Goal: Task Accomplishment & Management: Complete application form

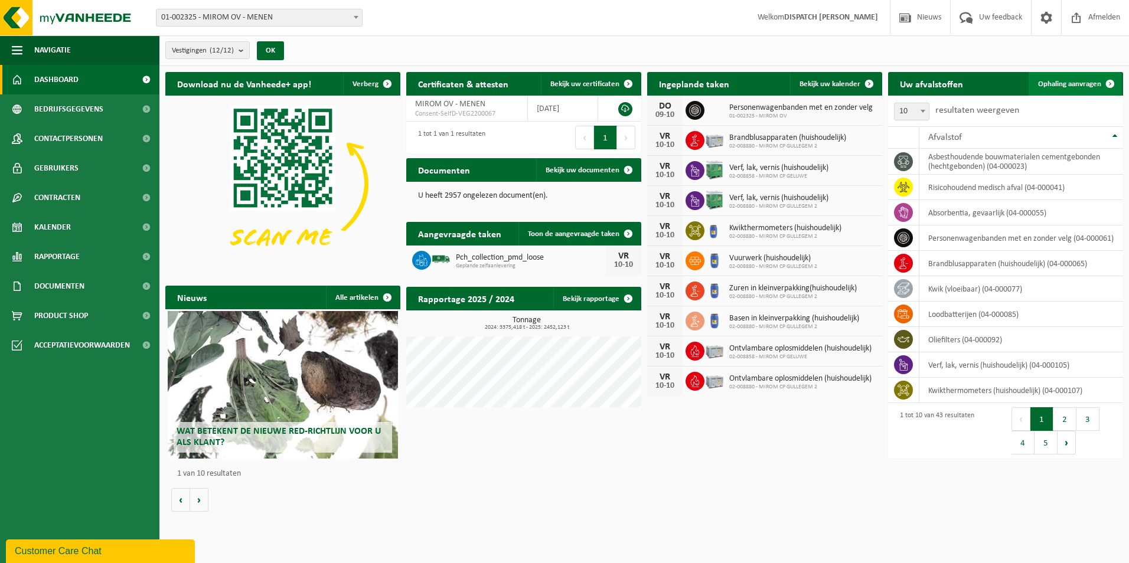
click at [1082, 80] on span "Ophaling aanvragen" at bounding box center [1069, 84] width 63 height 8
click at [1065, 67] on div "Uw afvalstoffen Ophaling aanvragen 10 25 50 100 10 resultaten weergeven Afvalst…" at bounding box center [1005, 265] width 241 height 399
click at [1065, 77] on link "Ophaling aanvragen" at bounding box center [1075, 84] width 93 height 24
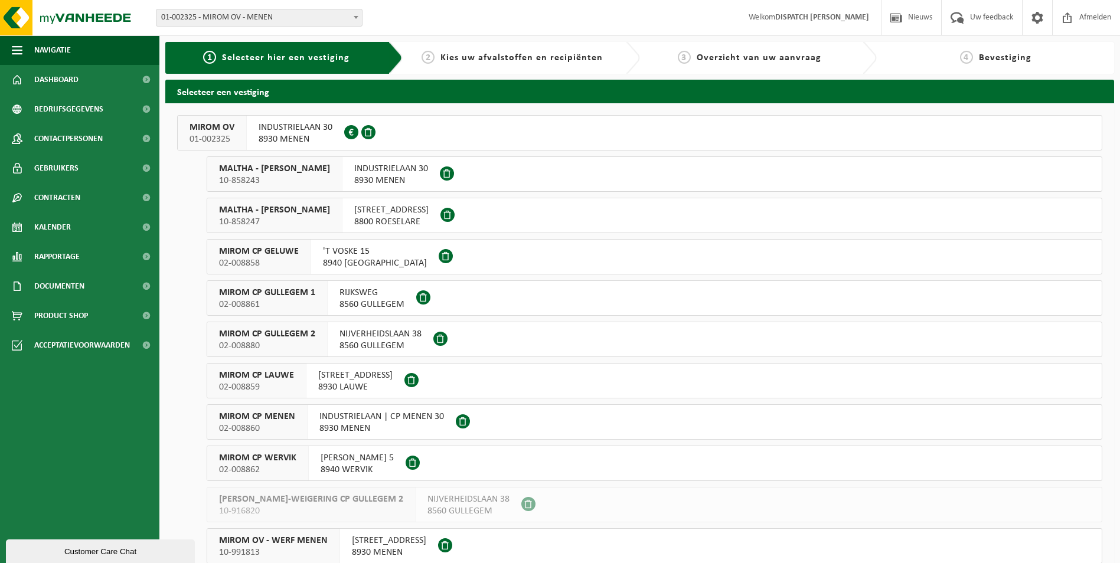
click at [207, 131] on span "MIROM OV" at bounding box center [212, 128] width 45 height 12
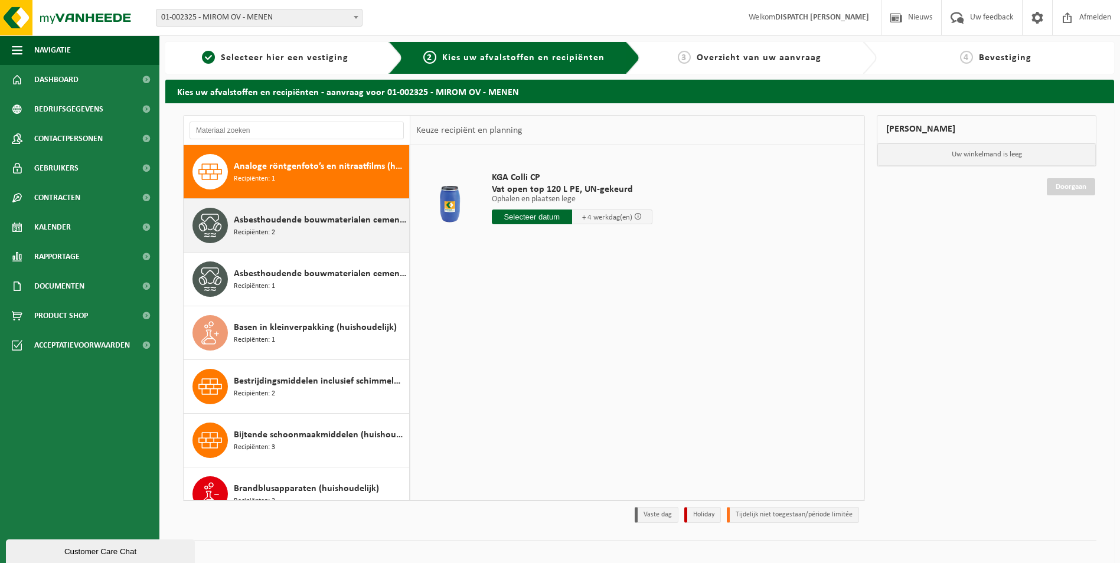
click at [264, 225] on span "Asbesthoudende bouwmaterialen cementgebonden (hechtgebonden)" at bounding box center [320, 220] width 172 height 14
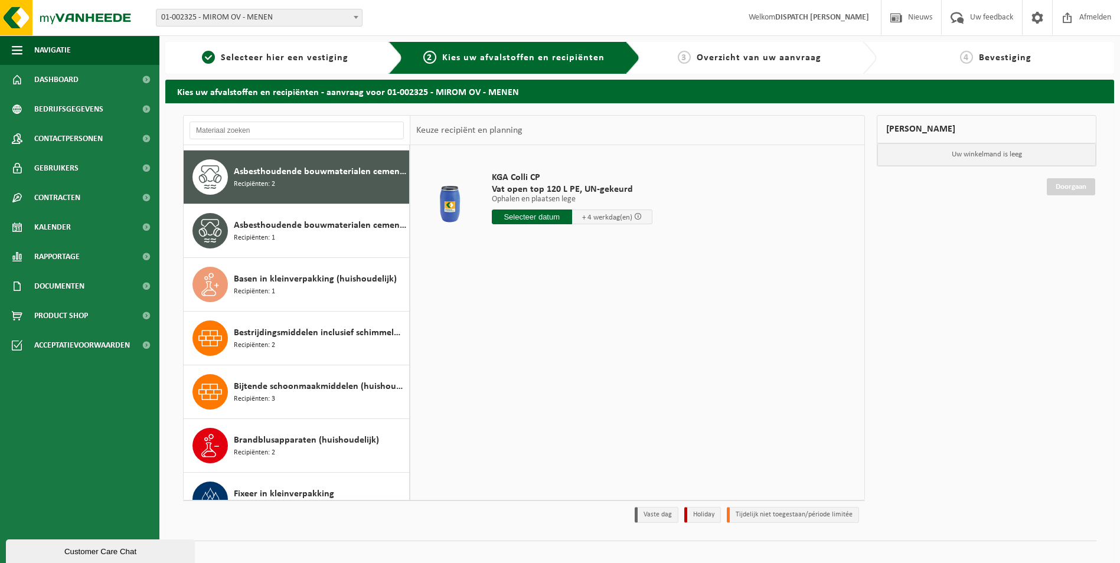
scroll to position [54, 0]
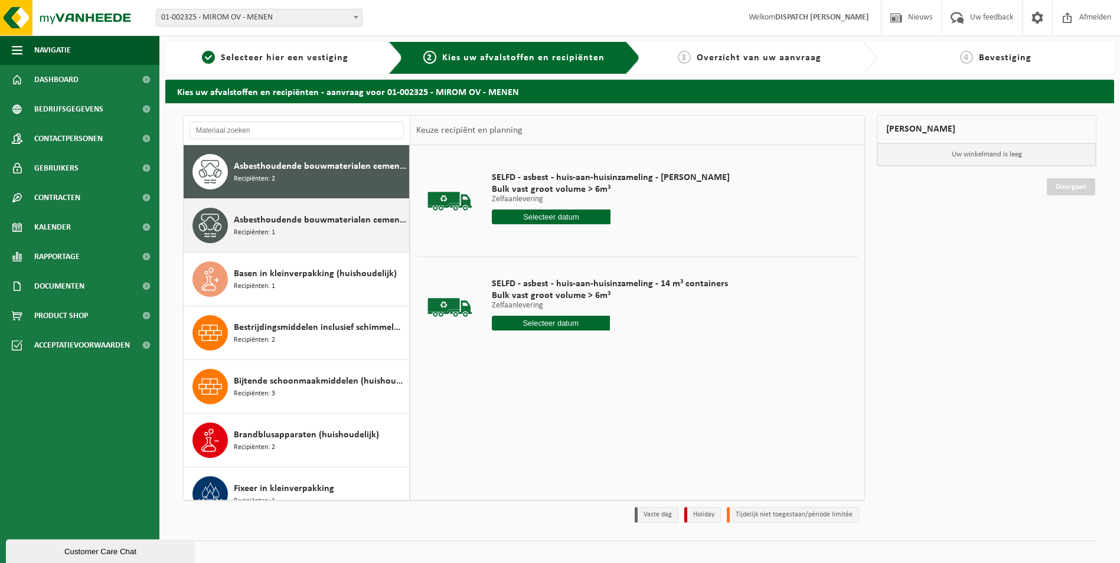
click at [266, 228] on span "Recipiënten: 1" at bounding box center [254, 232] width 41 height 11
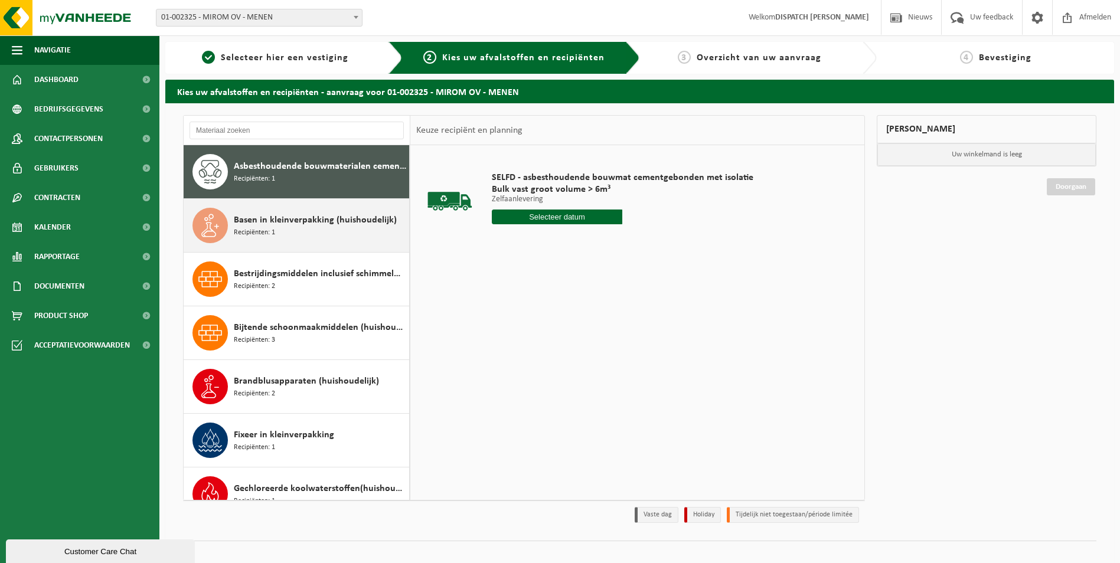
scroll to position [48, 0]
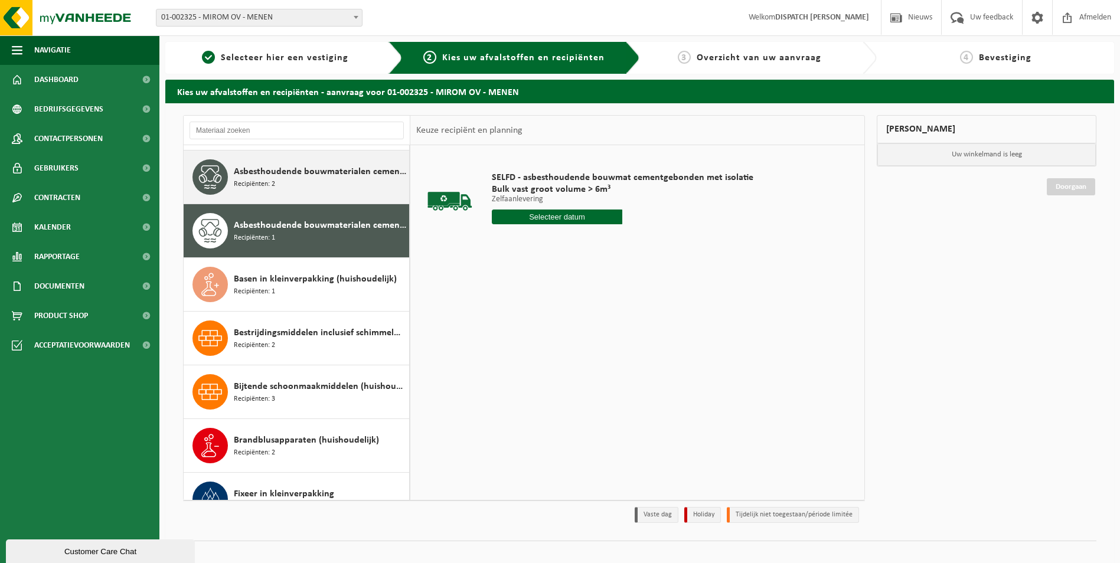
click at [272, 182] on span "Recipiënten: 2" at bounding box center [254, 184] width 41 height 11
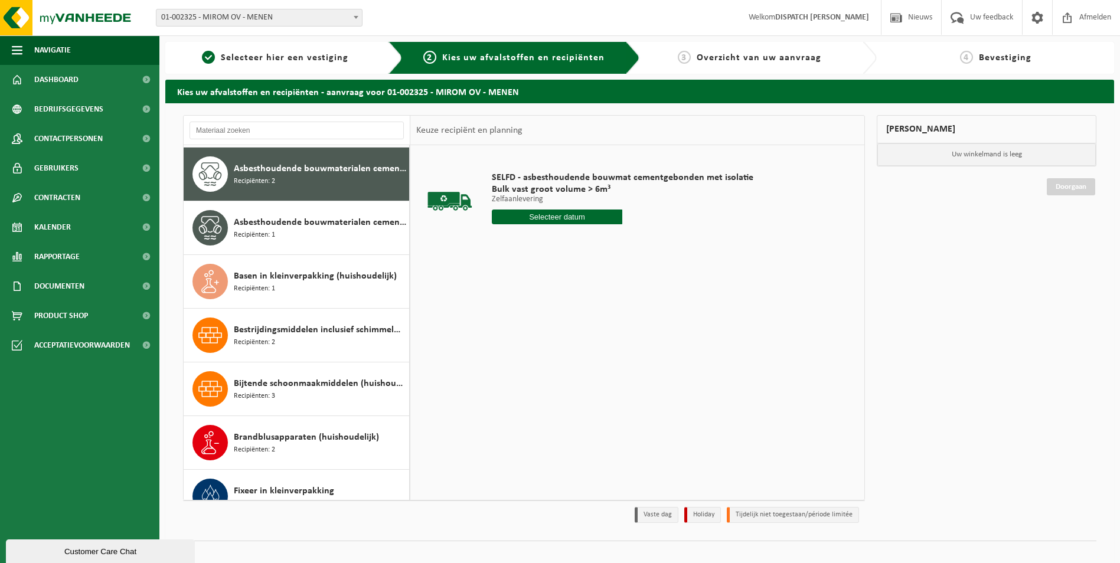
scroll to position [54, 0]
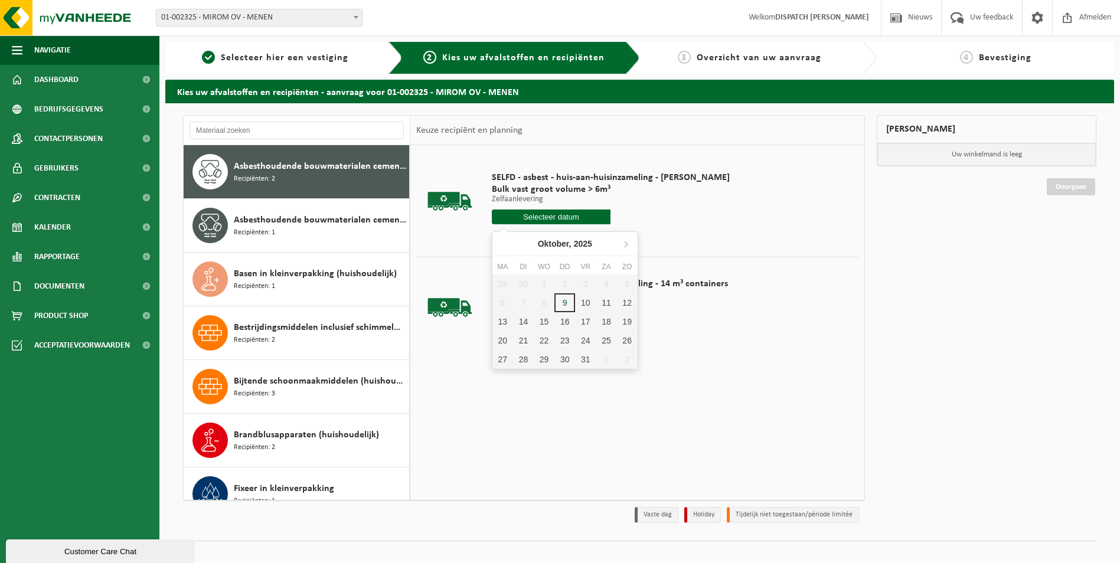
click at [549, 215] on input "text" at bounding box center [551, 217] width 119 height 15
click at [589, 303] on div "10" at bounding box center [585, 302] width 21 height 19
type input "Van 2025-10-10"
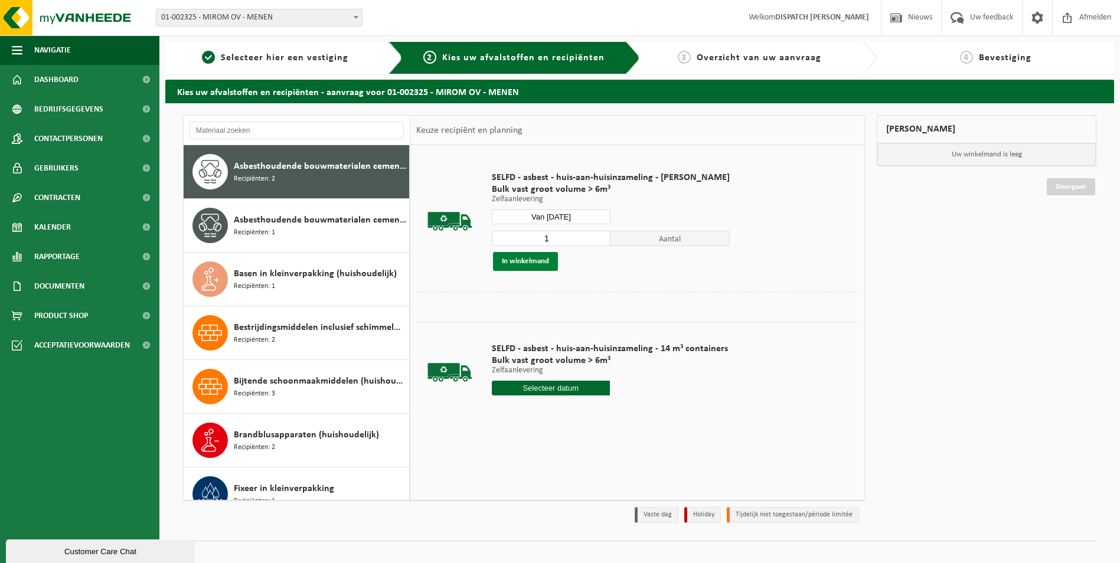
click at [534, 260] on button "In winkelmand" at bounding box center [525, 261] width 65 height 19
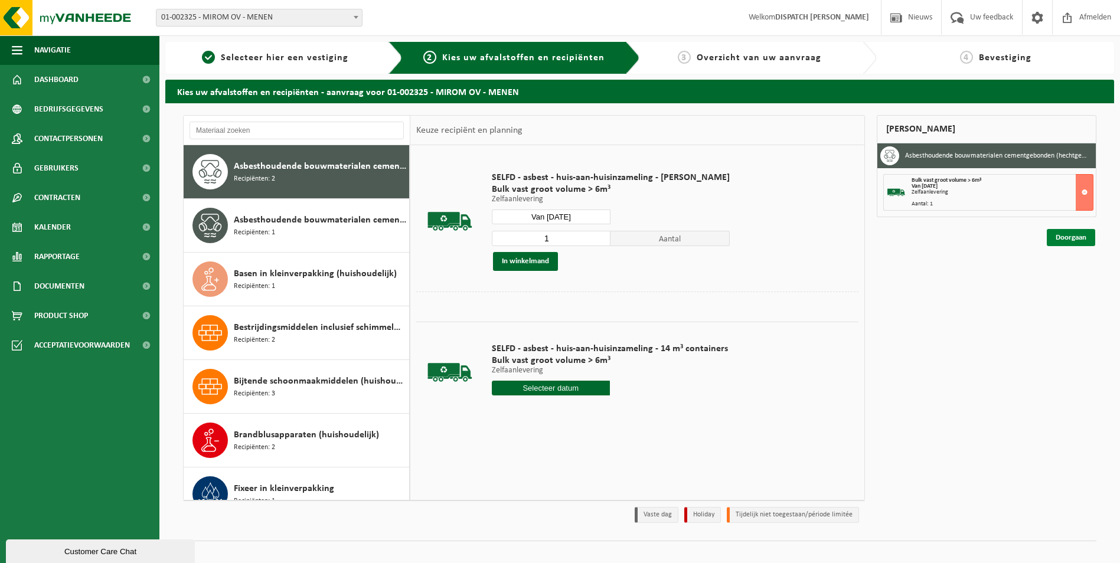
click at [1072, 237] on link "Doorgaan" at bounding box center [1071, 237] width 48 height 17
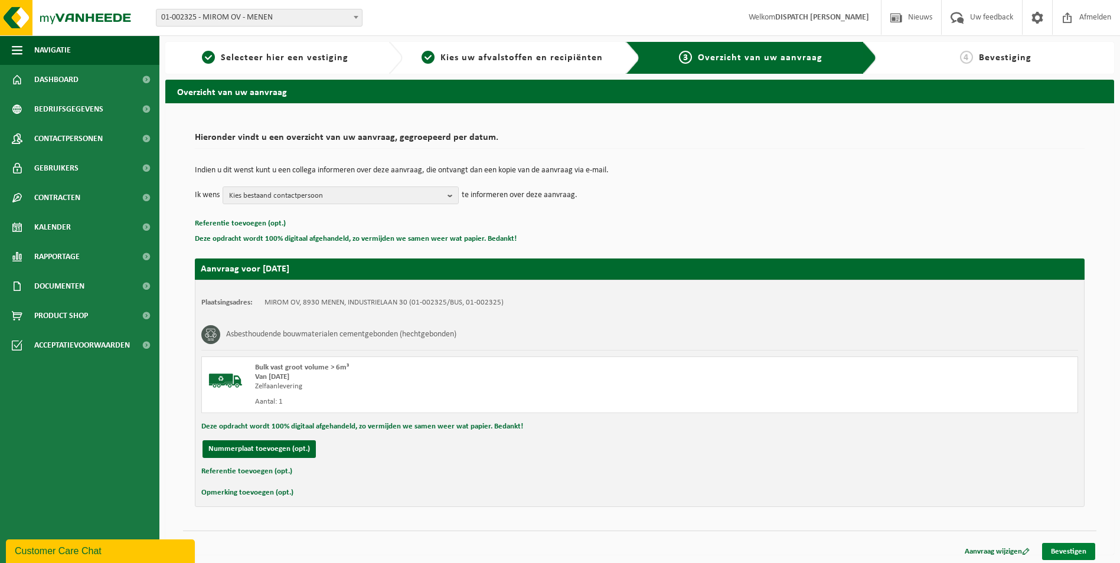
click at [1062, 549] on link "Bevestigen" at bounding box center [1068, 551] width 53 height 17
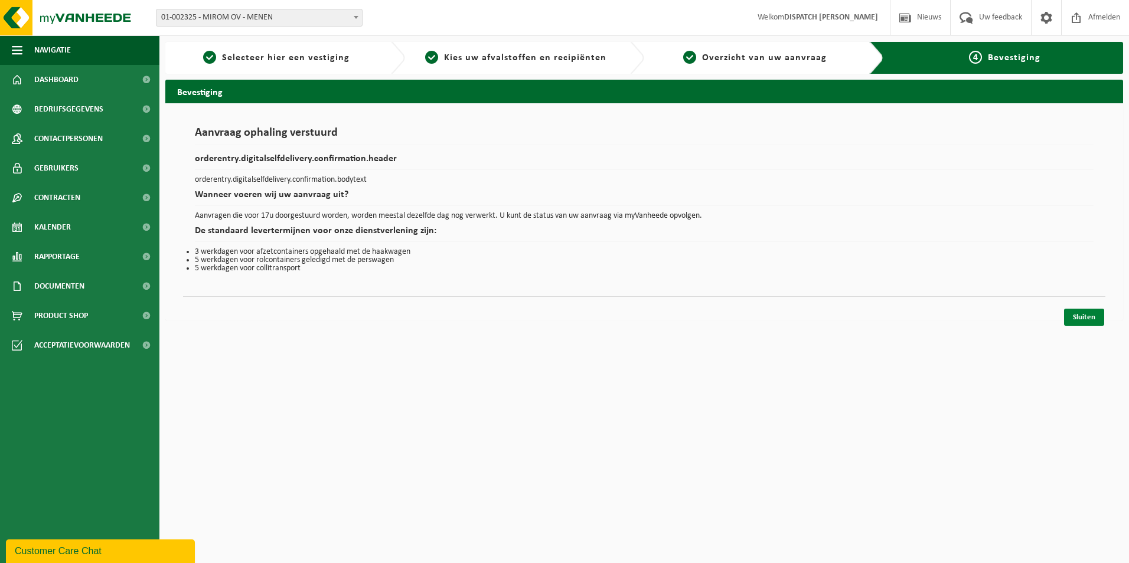
click at [1082, 315] on link "Sluiten" at bounding box center [1084, 317] width 40 height 17
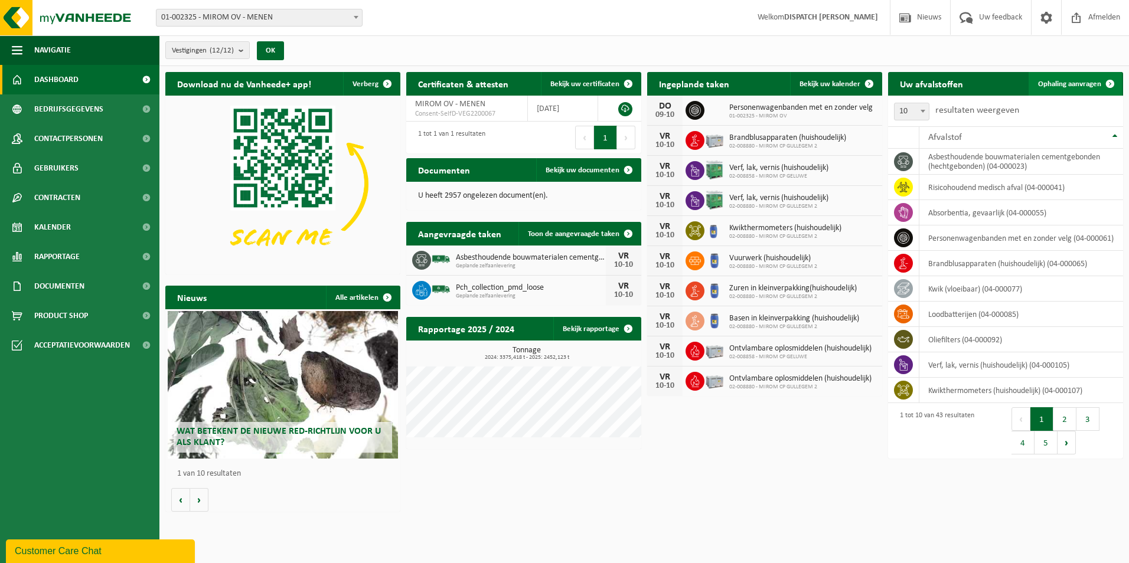
click at [1069, 81] on span "Ophaling aanvragen" at bounding box center [1069, 84] width 63 height 8
drag, startPoint x: 1056, startPoint y: 79, endPoint x: 741, endPoint y: 127, distance: 318.4
click at [1056, 80] on span "Ophaling aanvragen" at bounding box center [1069, 84] width 63 height 8
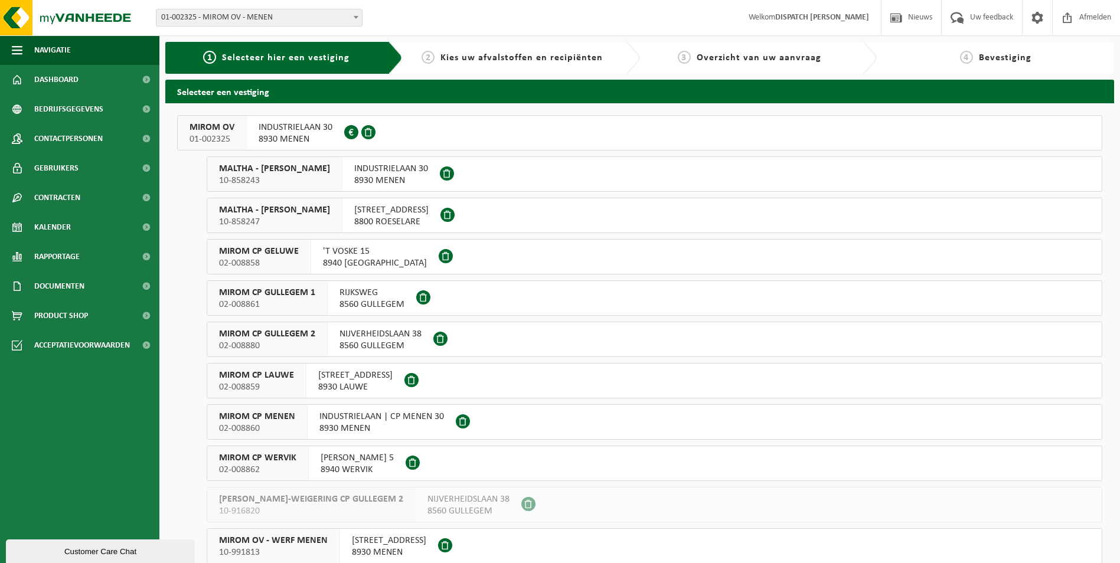
click at [219, 124] on span "MIROM OV" at bounding box center [212, 128] width 45 height 12
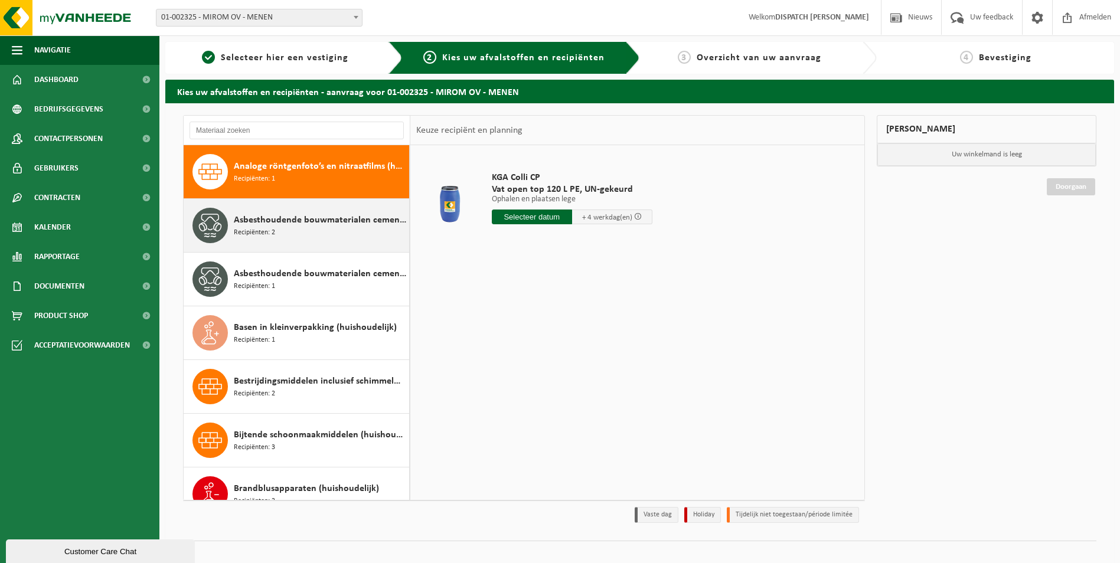
click at [313, 224] on span "Asbesthoudende bouwmaterialen cementgebonden (hechtgebonden)" at bounding box center [320, 220] width 172 height 14
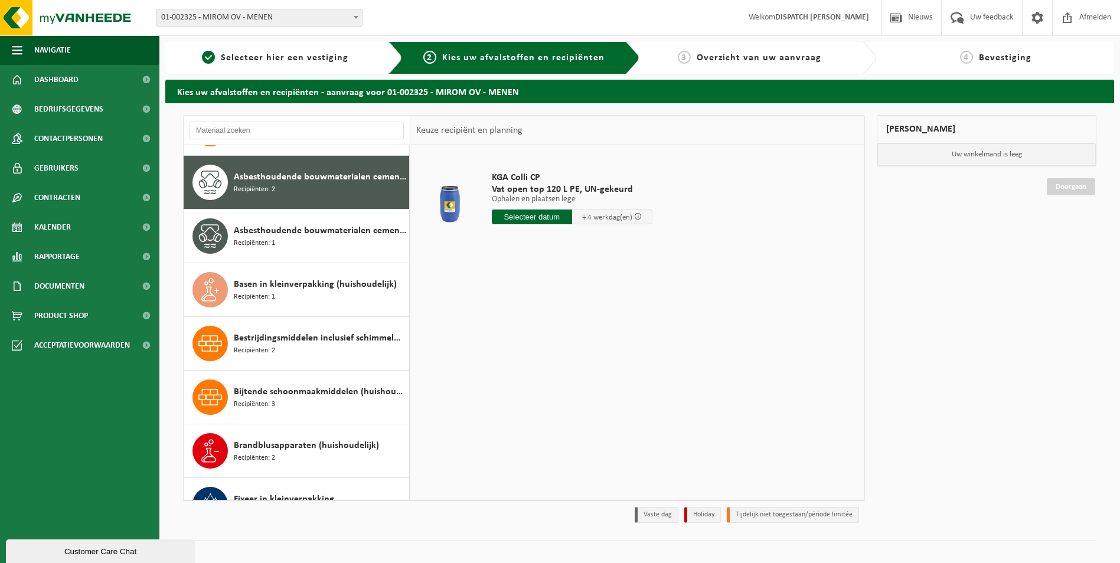
scroll to position [54, 0]
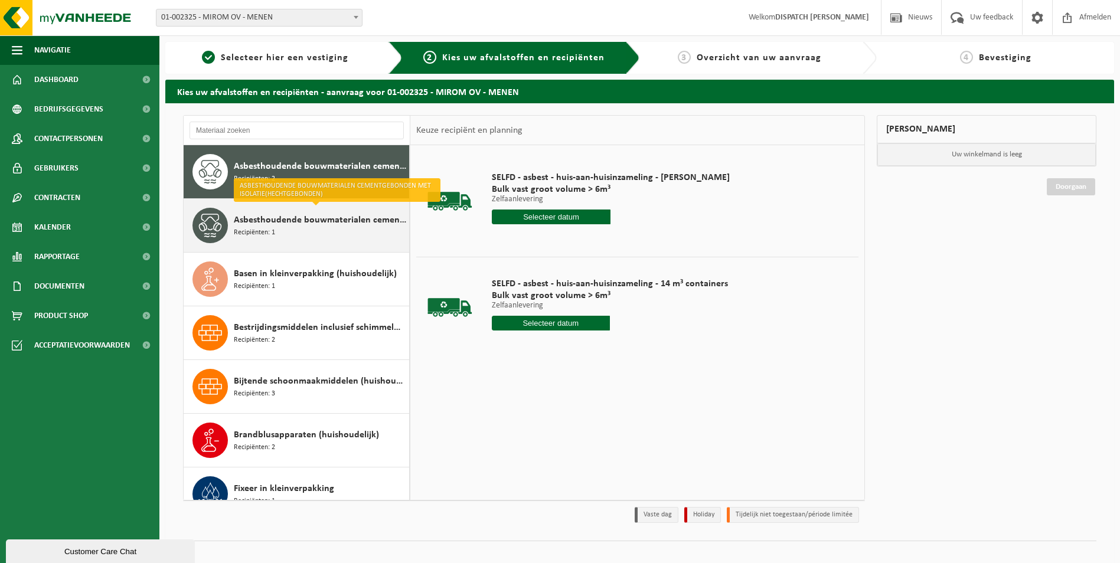
click at [312, 227] on span "Asbesthoudende bouwmaterialen cementgebonden met isolatie(hechtgebonden)" at bounding box center [320, 220] width 172 height 14
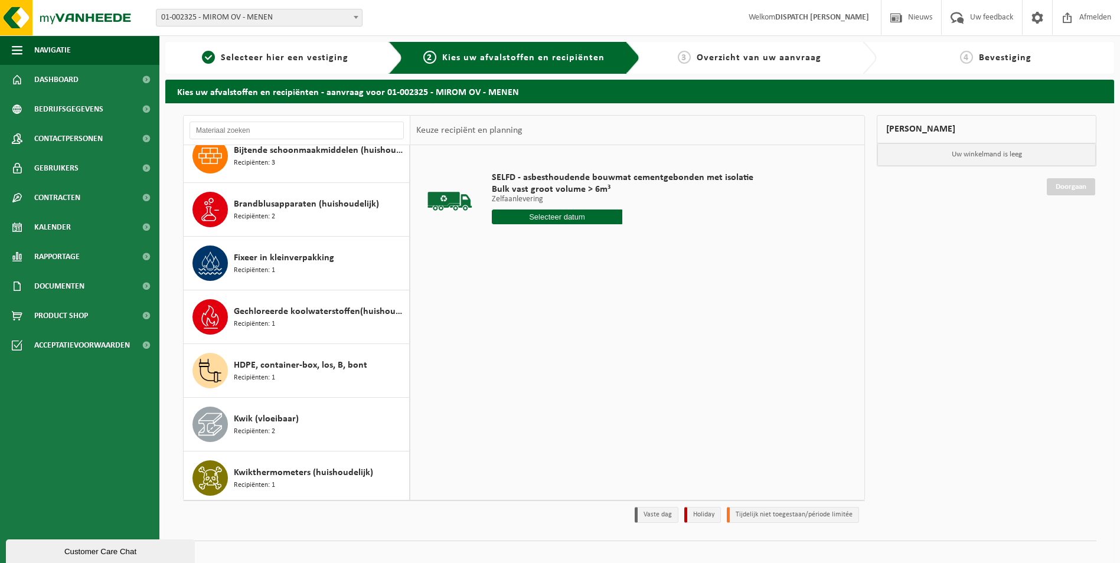
scroll to position [0, 0]
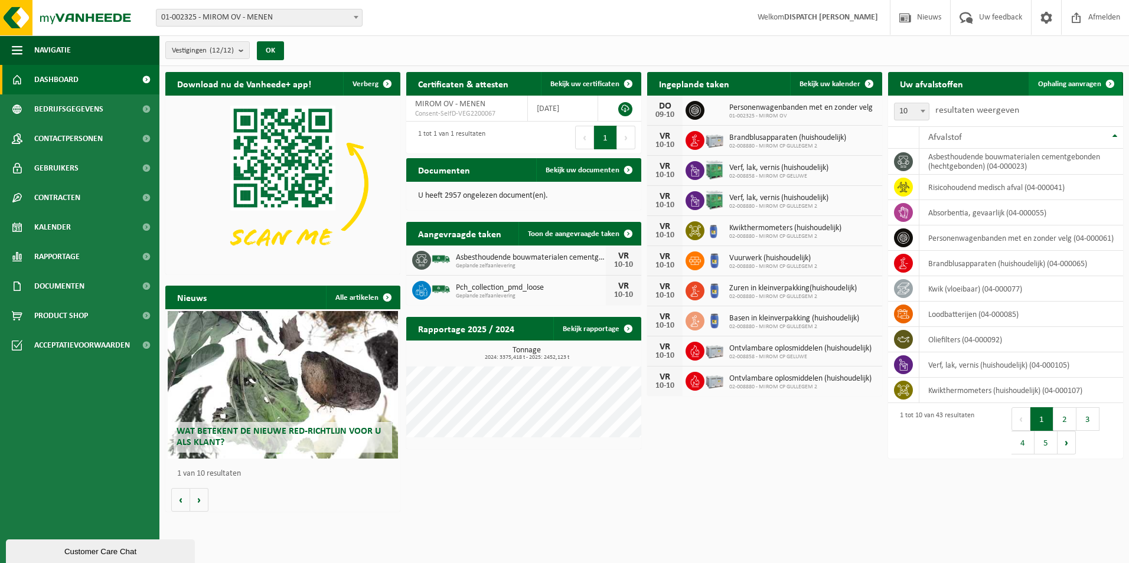
click at [1081, 77] on link "Ophaling aanvragen" at bounding box center [1075, 84] width 93 height 24
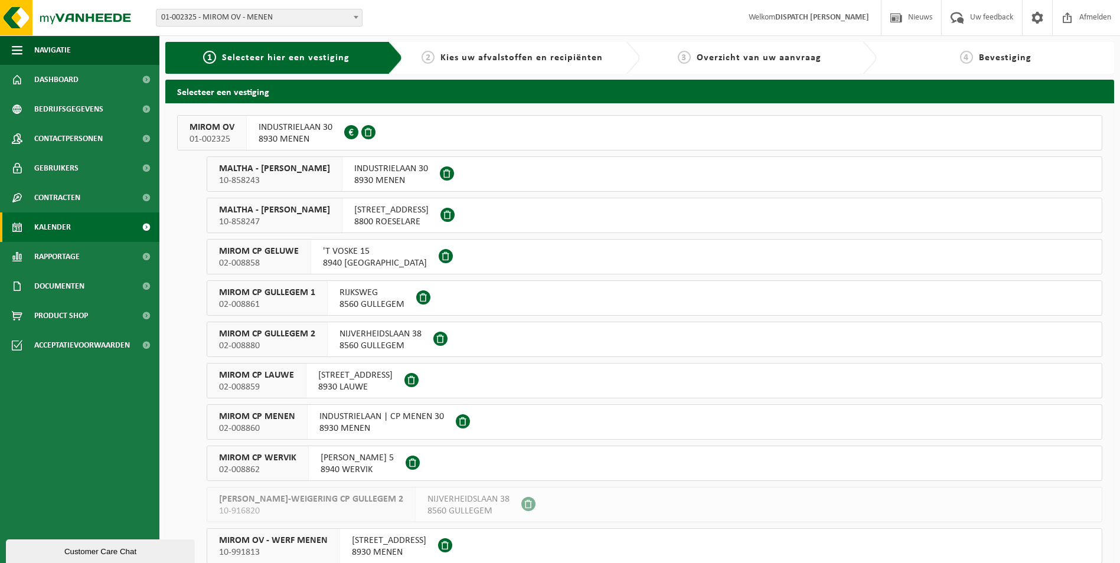
click at [129, 226] on link "Kalender" at bounding box center [79, 228] width 159 height 30
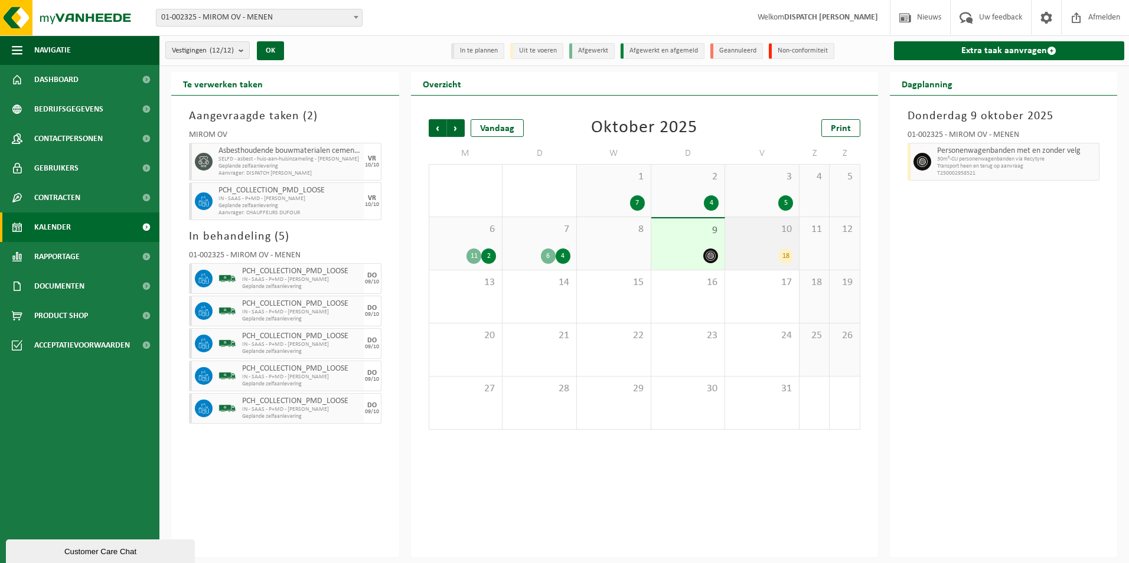
click at [776, 232] on span "10" at bounding box center [762, 229] width 62 height 13
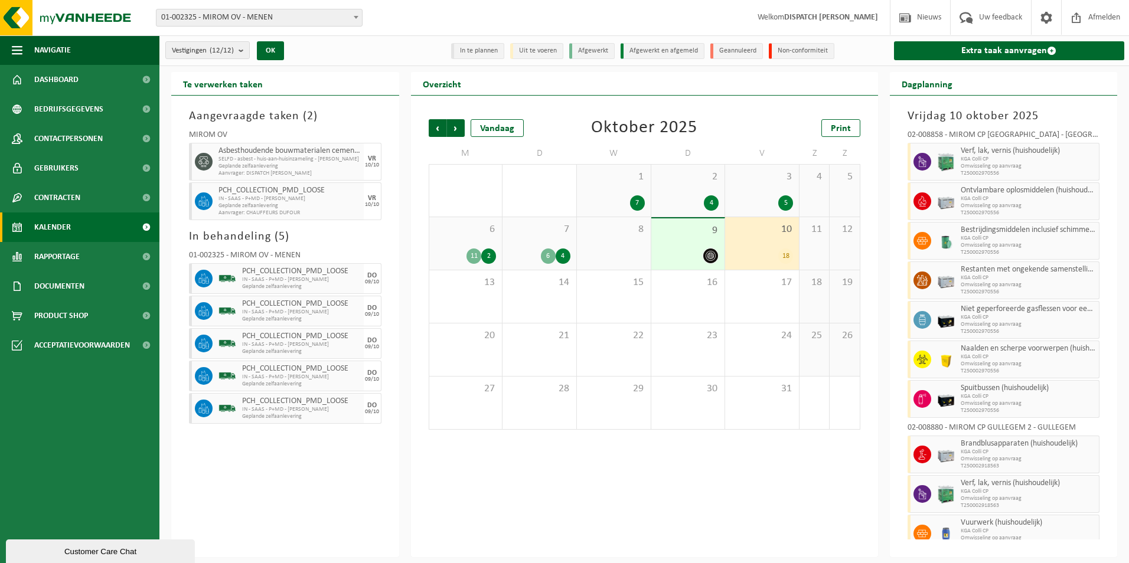
click at [763, 244] on div "10 18" at bounding box center [762, 243] width 74 height 53
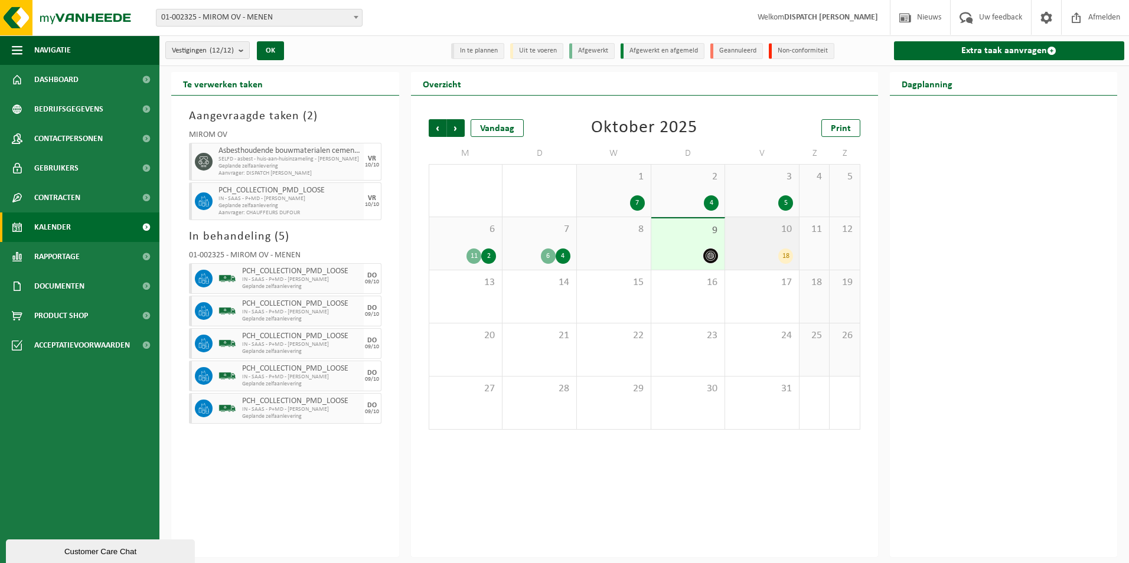
click at [763, 244] on div "10 18" at bounding box center [762, 243] width 74 height 53
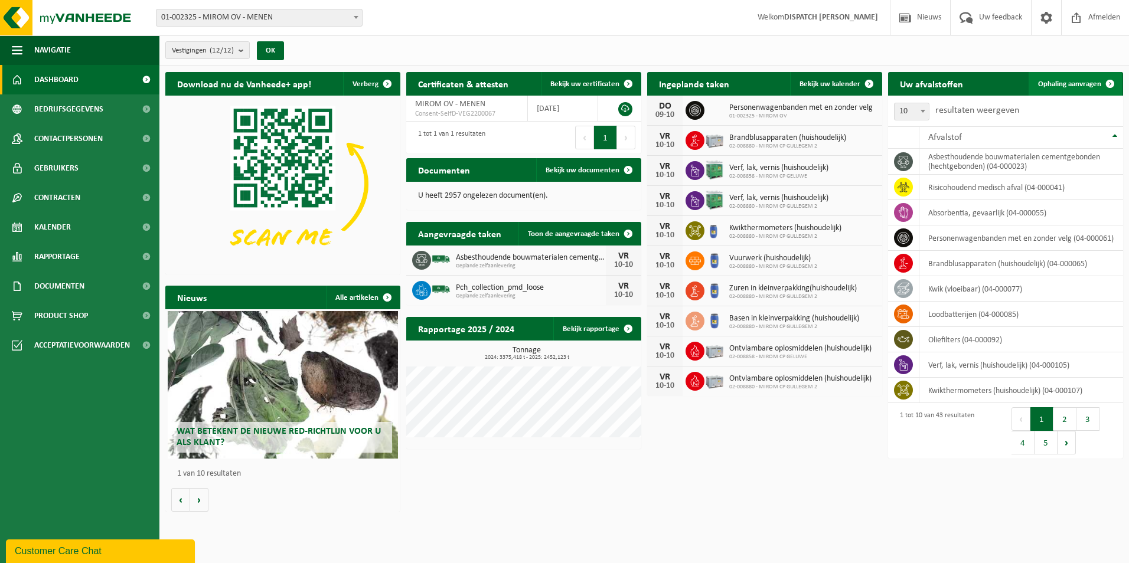
click at [1055, 83] on span "Ophaling aanvragen" at bounding box center [1069, 84] width 63 height 8
click at [1071, 80] on span "Ophaling aanvragen" at bounding box center [1069, 84] width 63 height 8
click at [1069, 81] on span "Ophaling aanvragen" at bounding box center [1069, 84] width 63 height 8
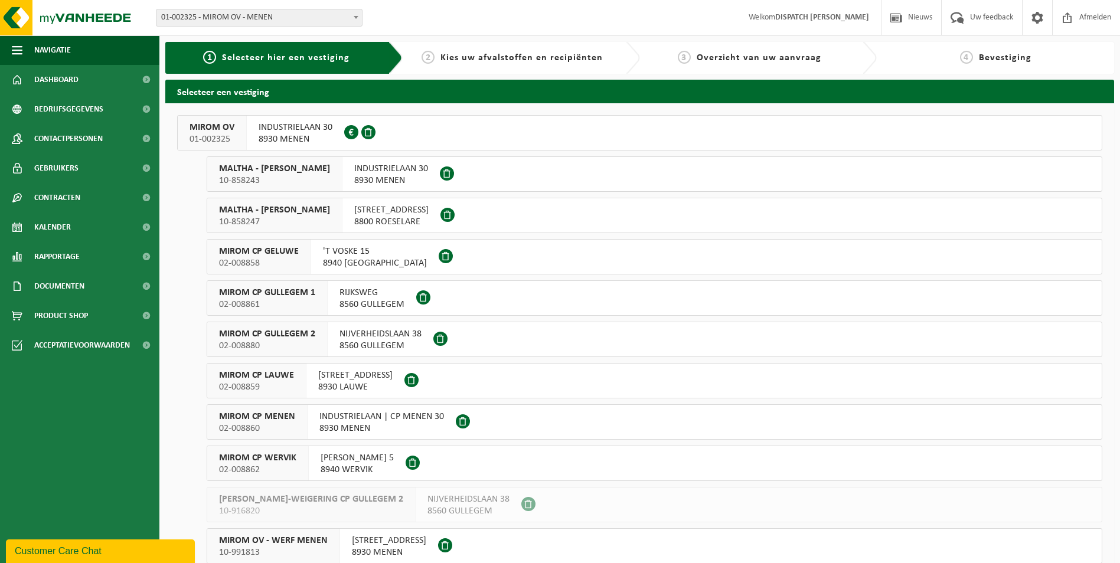
click at [231, 125] on span "MIROM OV" at bounding box center [212, 128] width 45 height 12
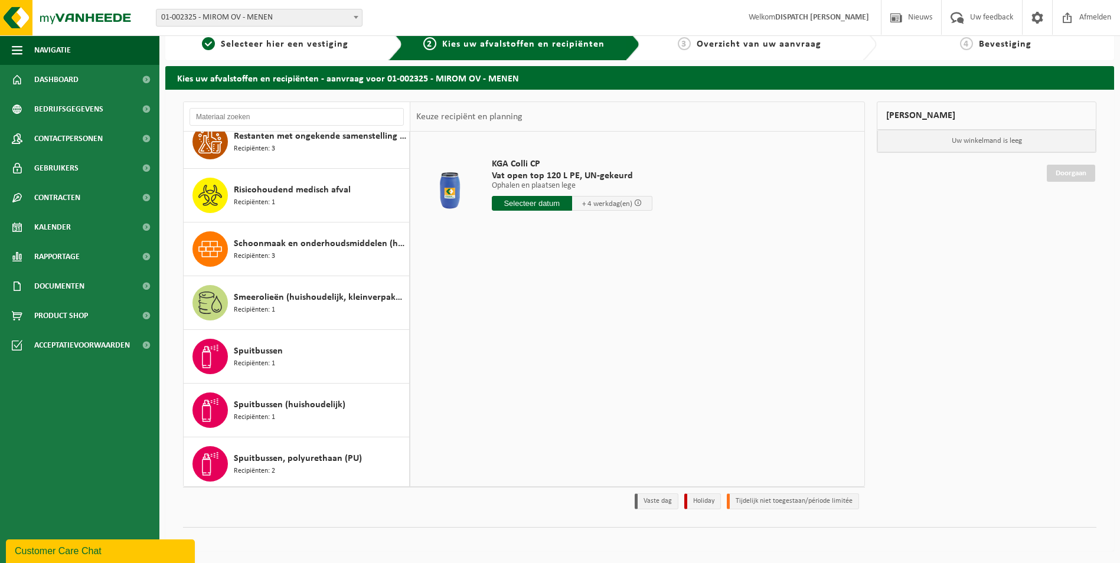
scroll to position [1053, 0]
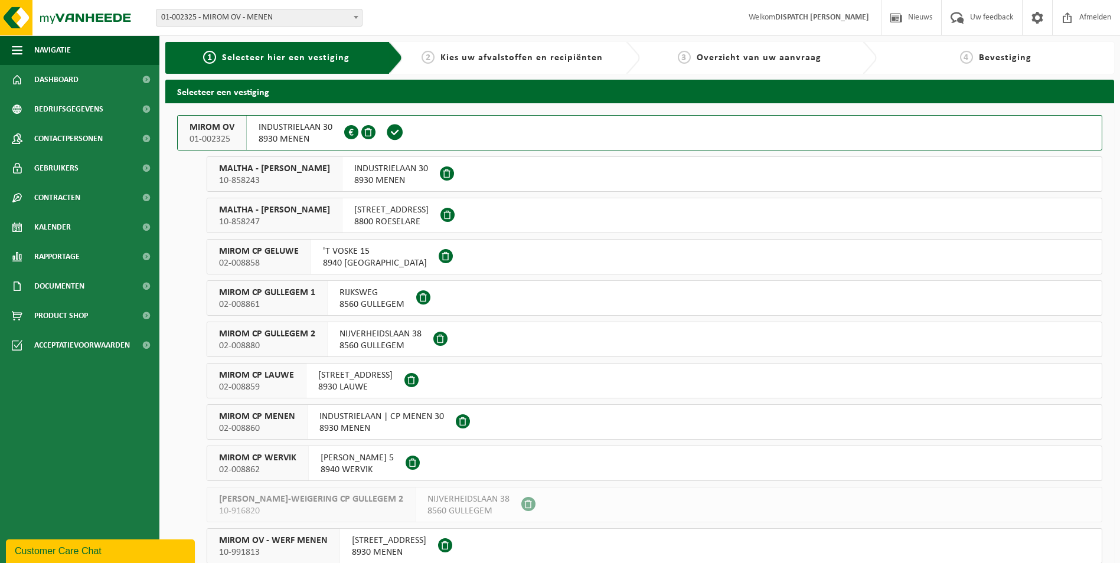
click at [246, 416] on span "MIROM CP MENEN" at bounding box center [257, 417] width 76 height 12
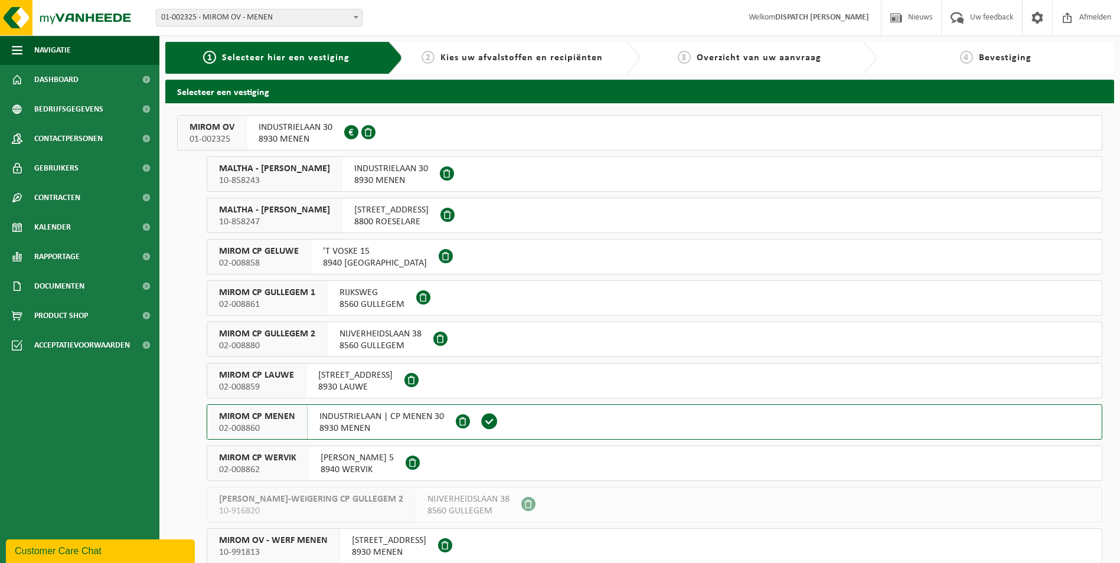
click at [214, 126] on span "MIROM OV" at bounding box center [212, 128] width 45 height 12
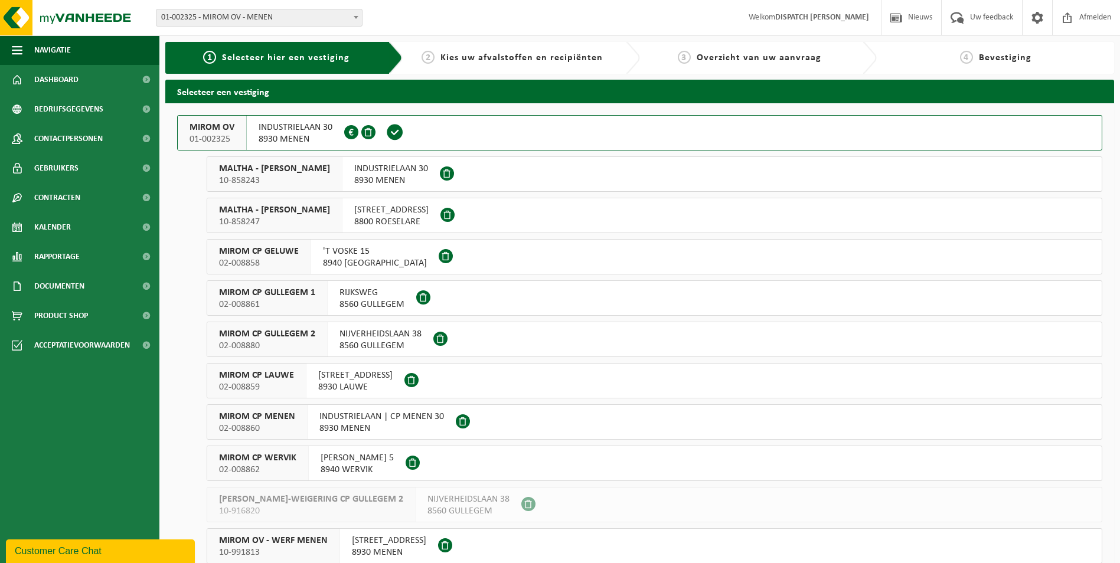
click at [214, 126] on span "MIROM OV" at bounding box center [212, 128] width 45 height 12
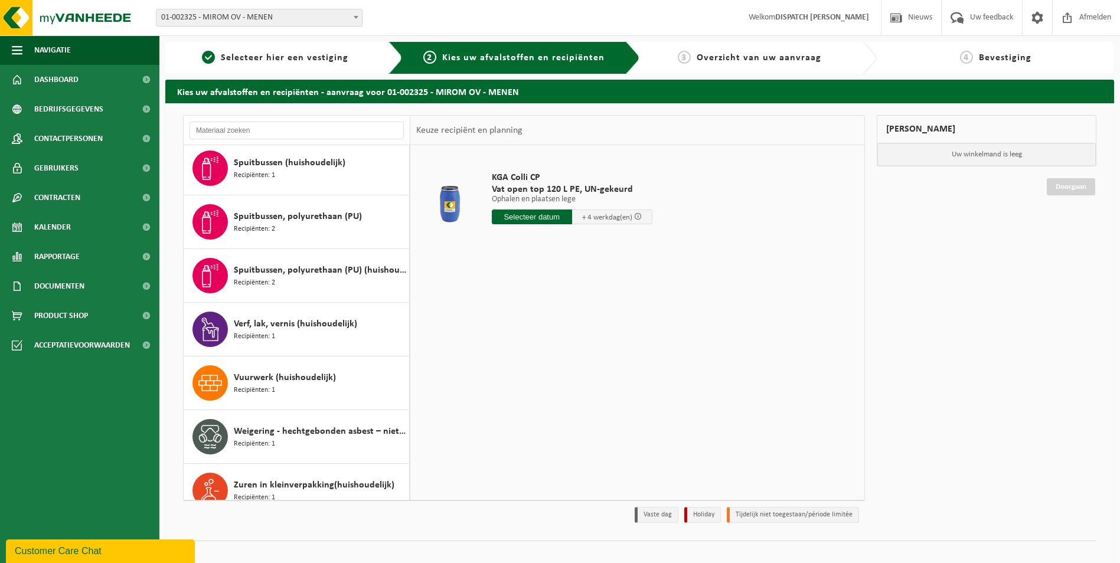
scroll to position [1525, 0]
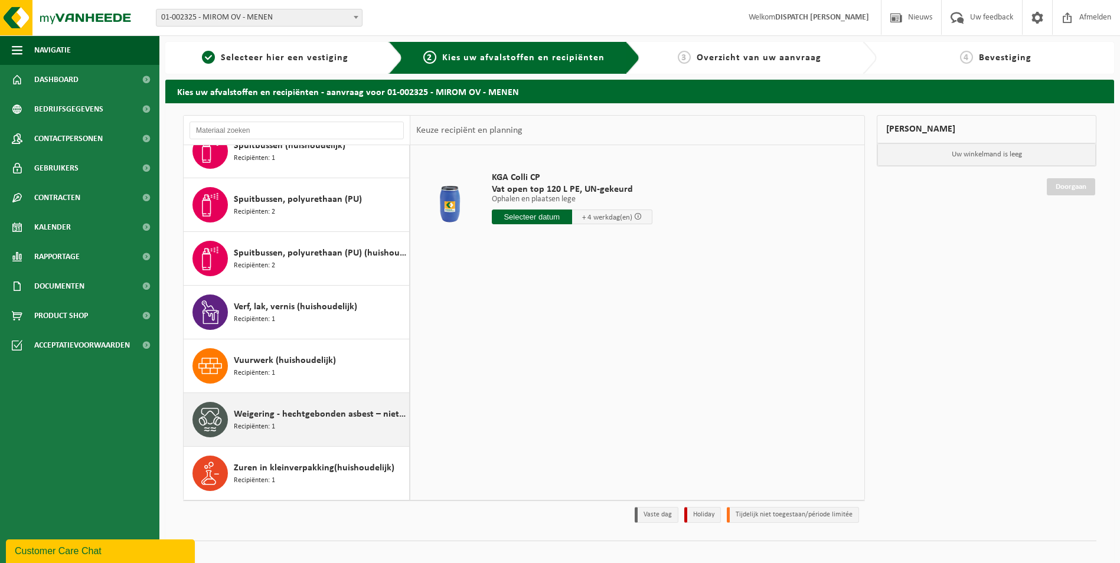
click at [296, 416] on span "Weigering - hechtgebonden asbest – niet-brandbaar" at bounding box center [320, 414] width 172 height 14
